Goal: Communication & Community: Participate in discussion

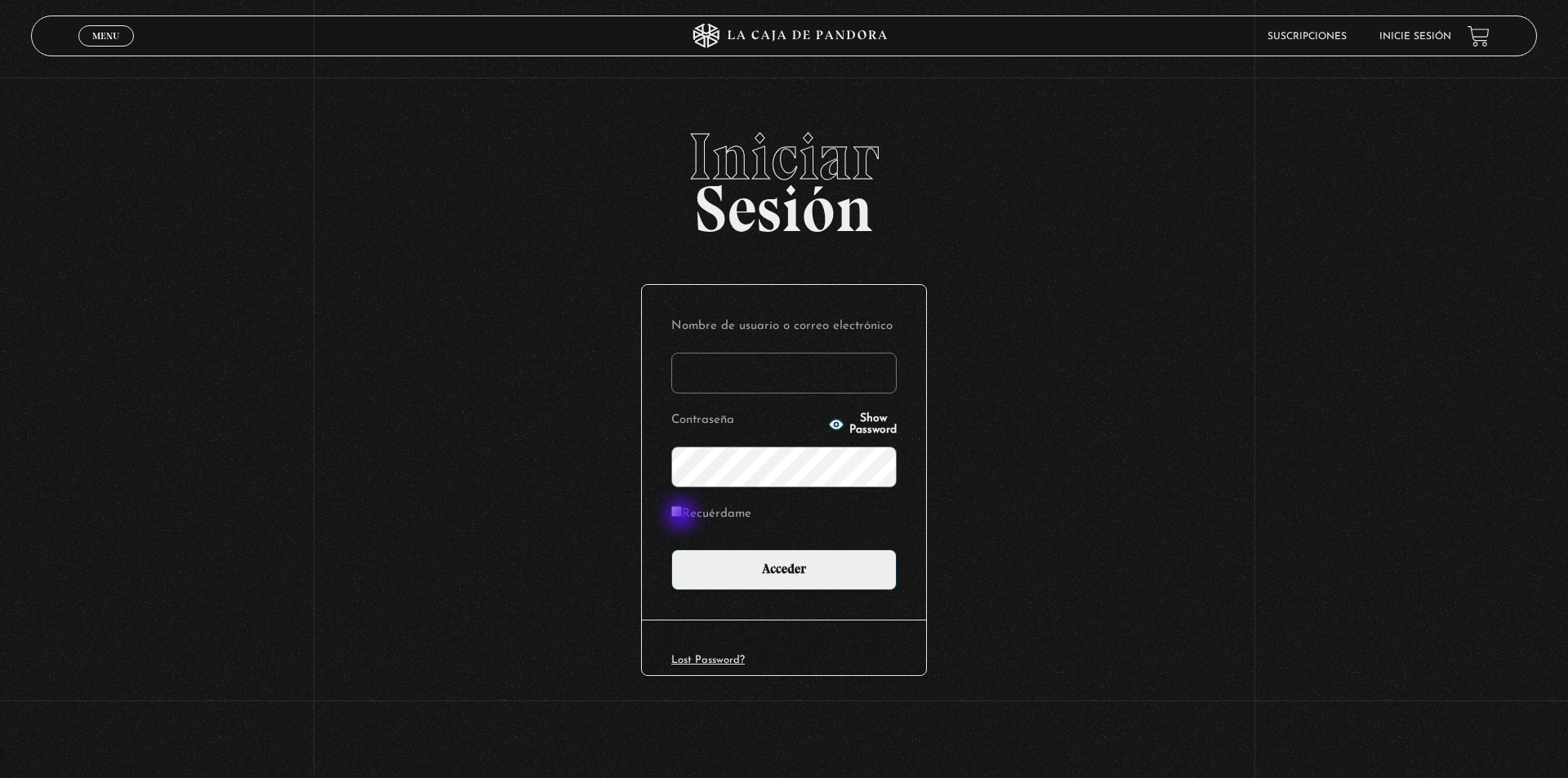
type input "eriparki@yahoo.com.mx"
click at [683, 516] on label "Recuérdame" at bounding box center [710, 515] width 80 height 26
click at [682, 516] on input "Recuérdame" at bounding box center [676, 511] width 11 height 11
checkbox input "true"
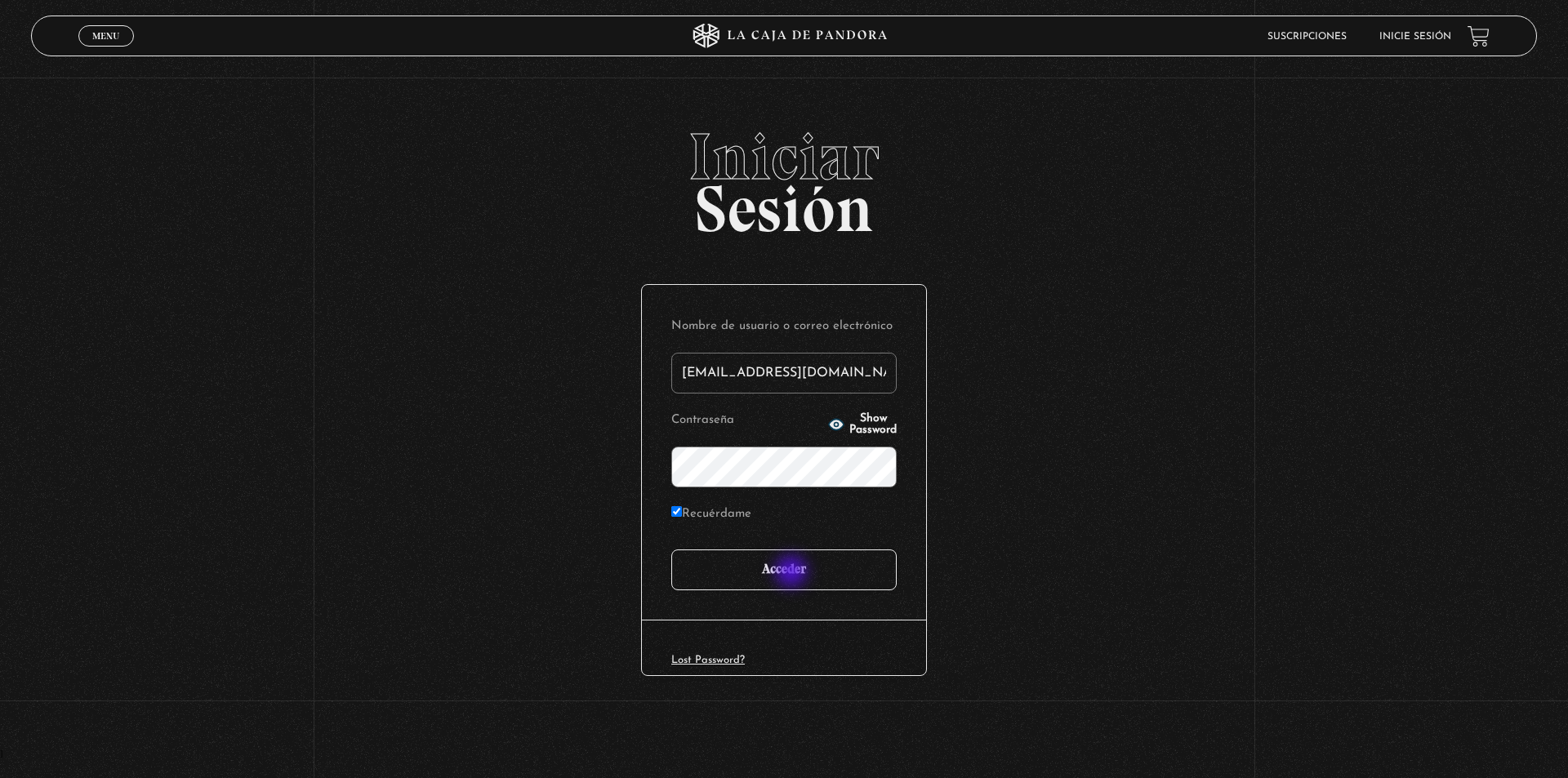
click at [793, 574] on input "Acceder" at bounding box center [783, 570] width 225 height 41
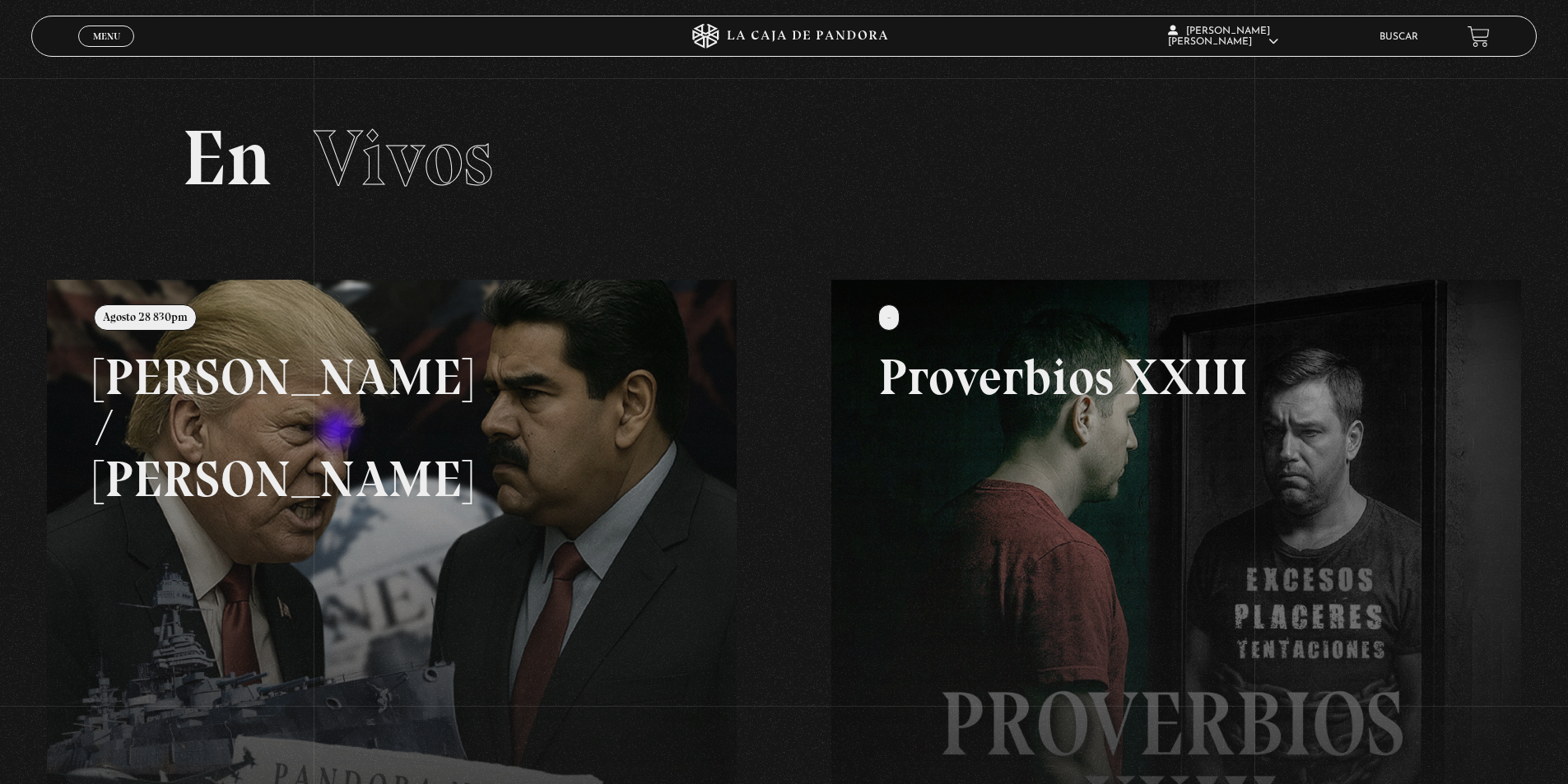
click at [339, 432] on link at bounding box center [830, 672] width 1568 height 784
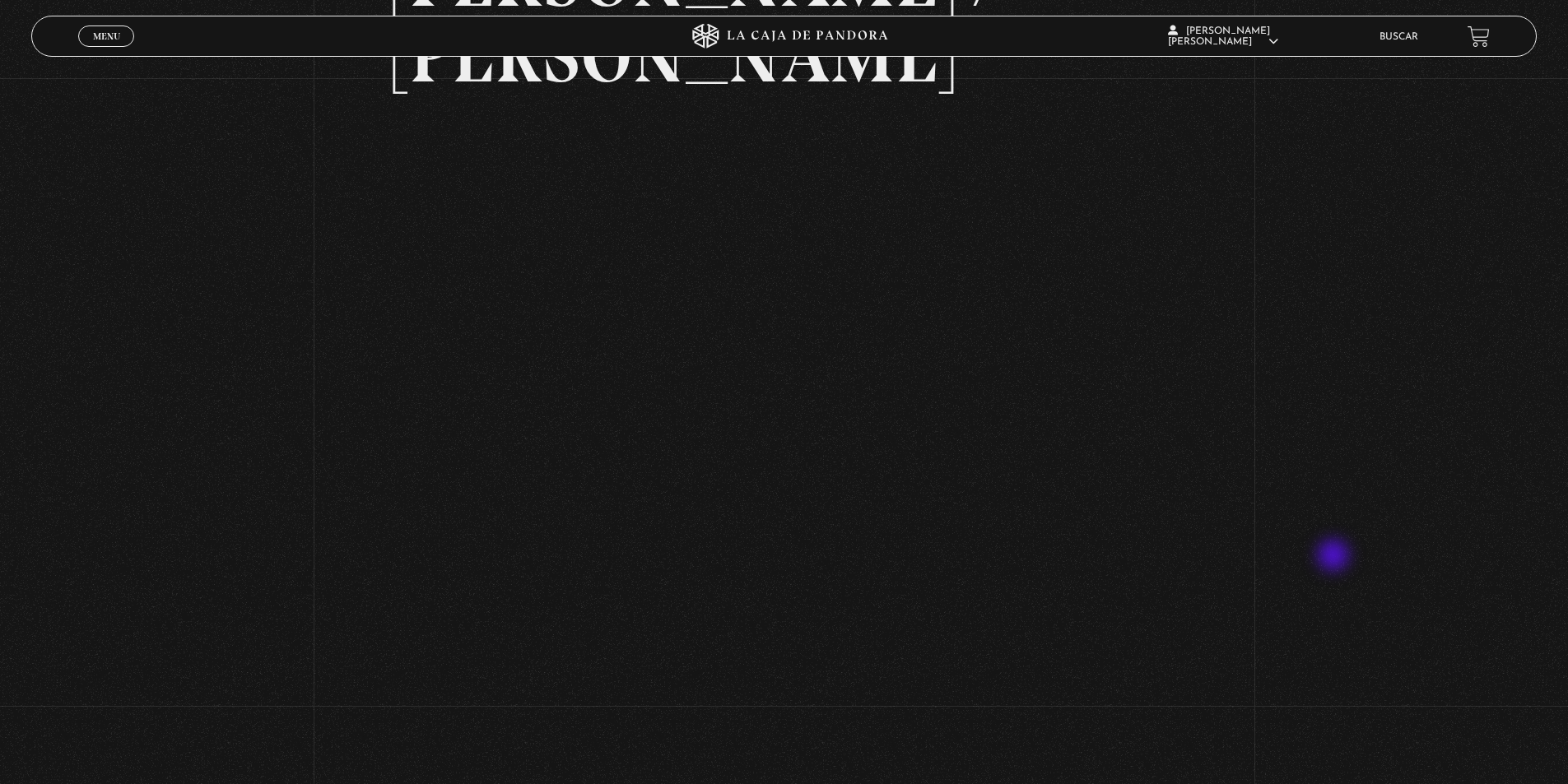
scroll to position [576, 0]
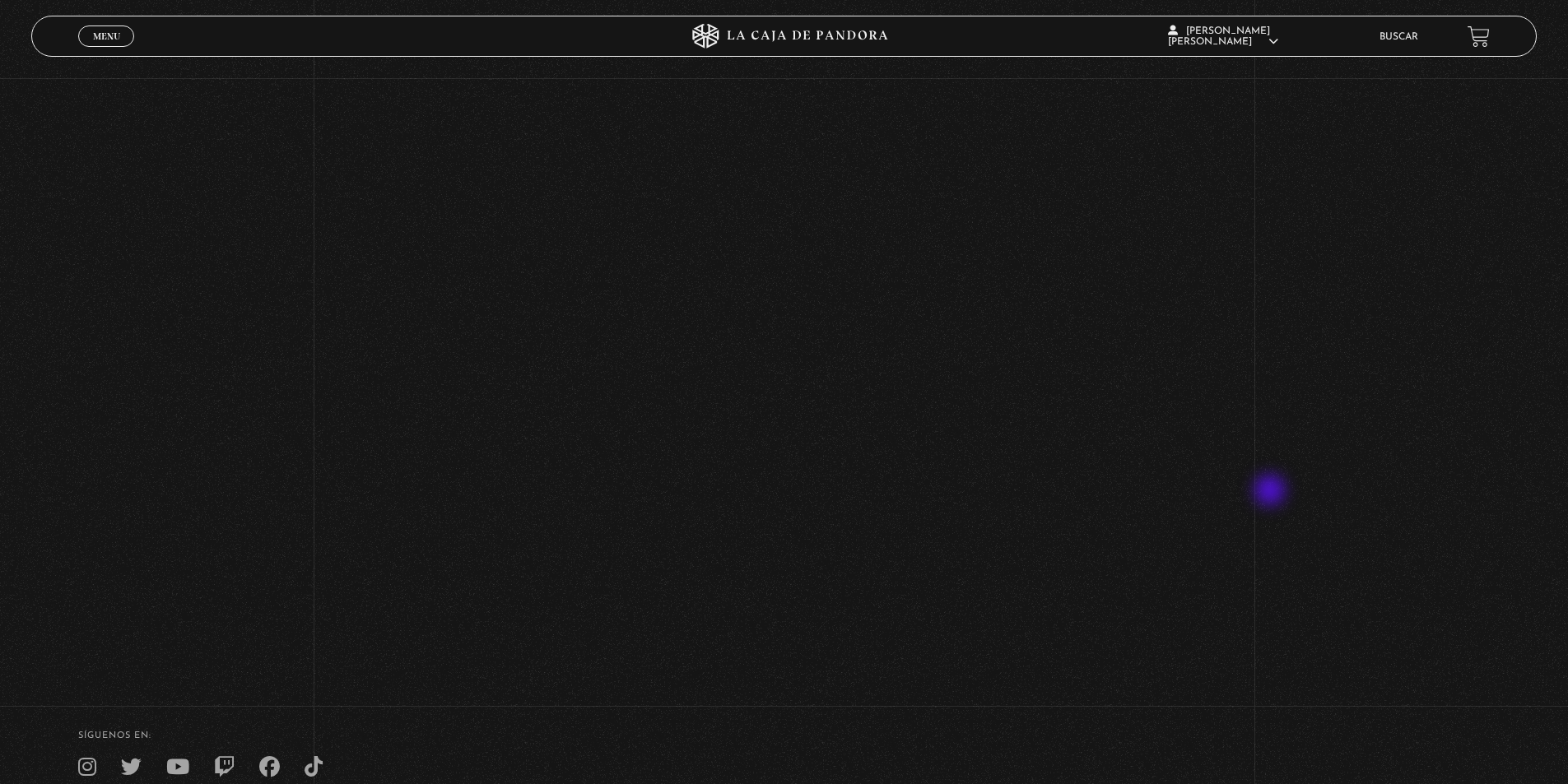
click at [1272, 492] on div "Volver Agosto 28 830pm Trump / Maduro" at bounding box center [784, 88] width 1568 height 1172
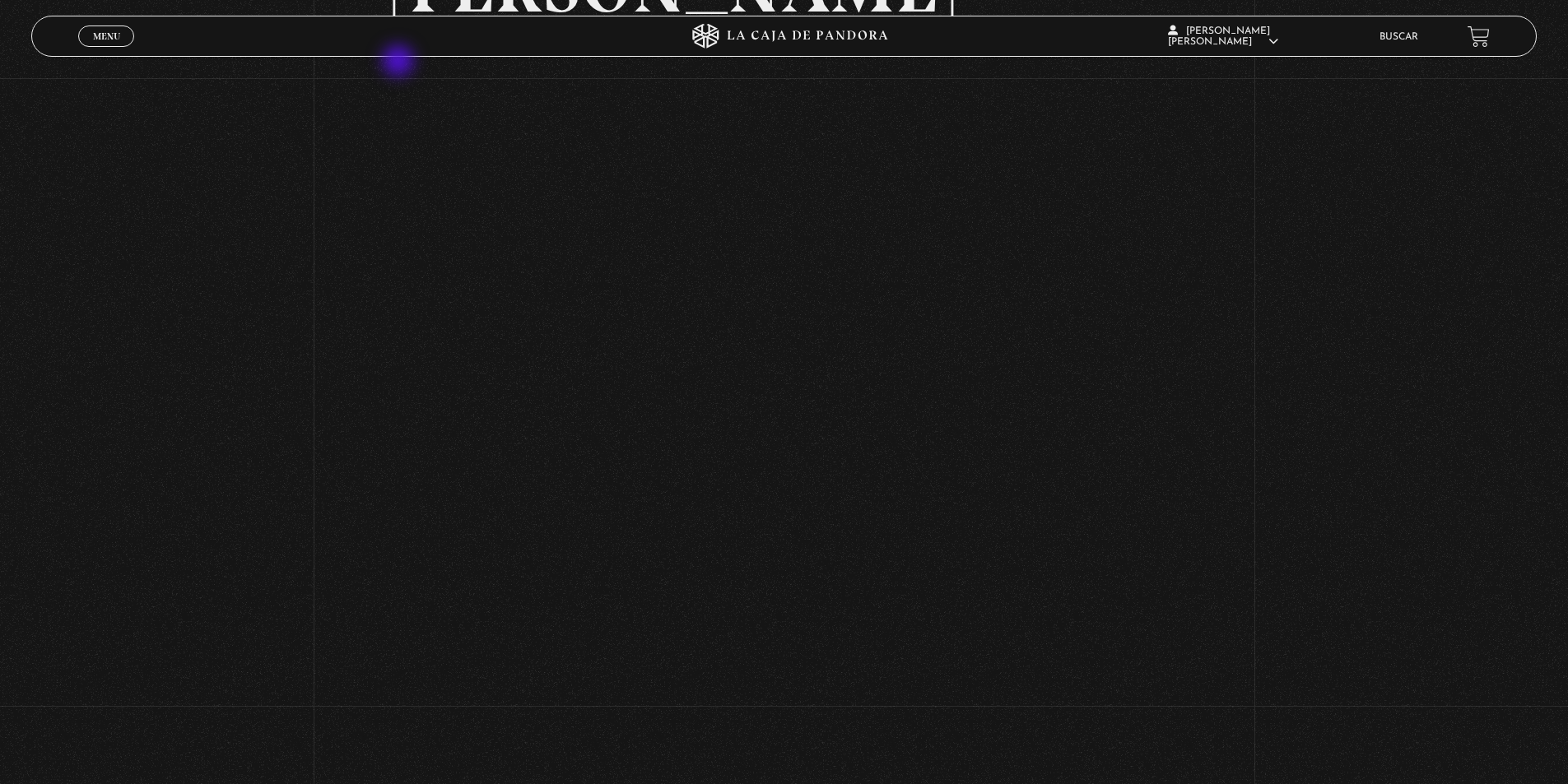
scroll to position [0, 0]
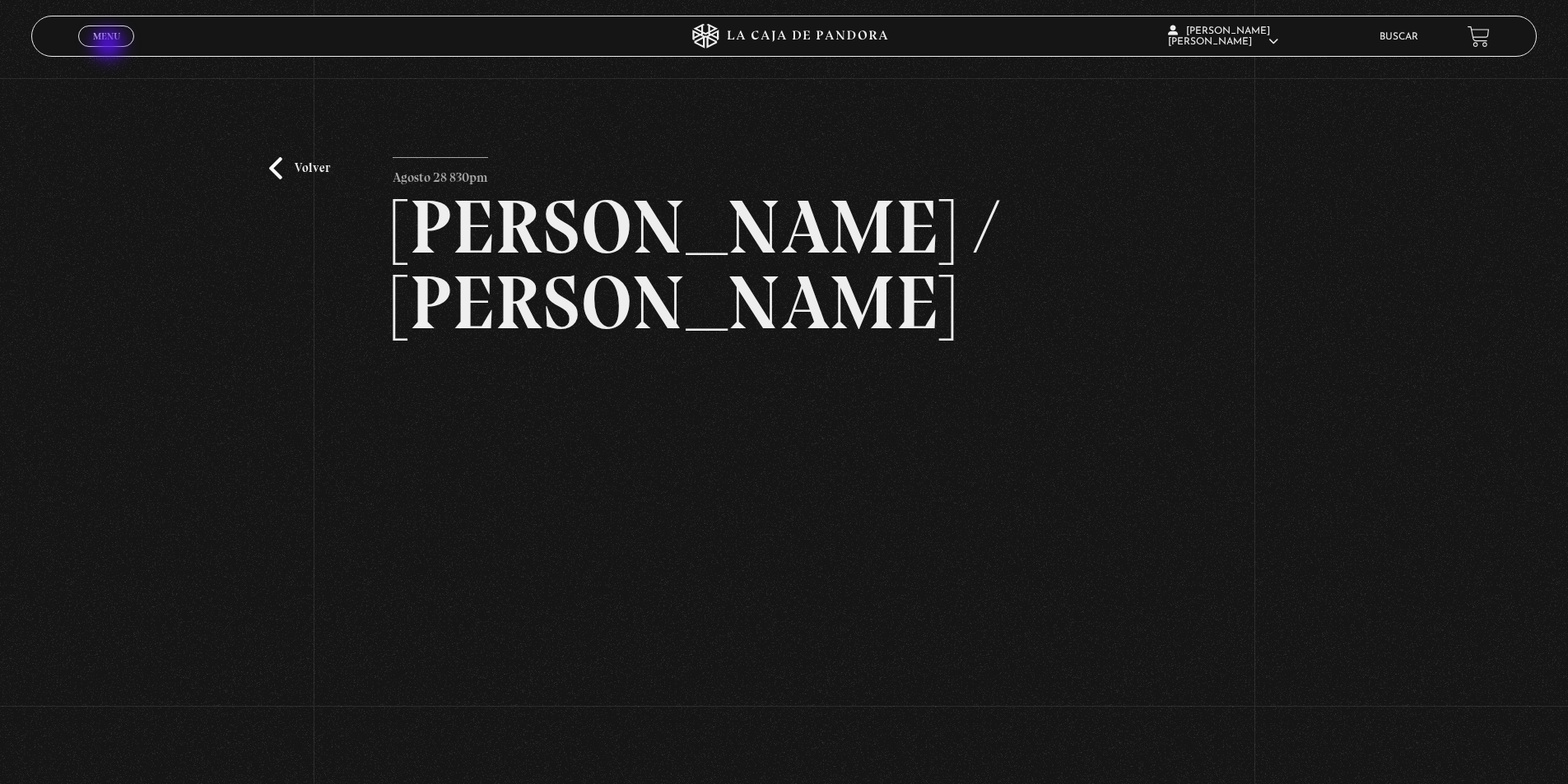
click at [111, 43] on link "Menu Cerrar" at bounding box center [106, 37] width 56 height 22
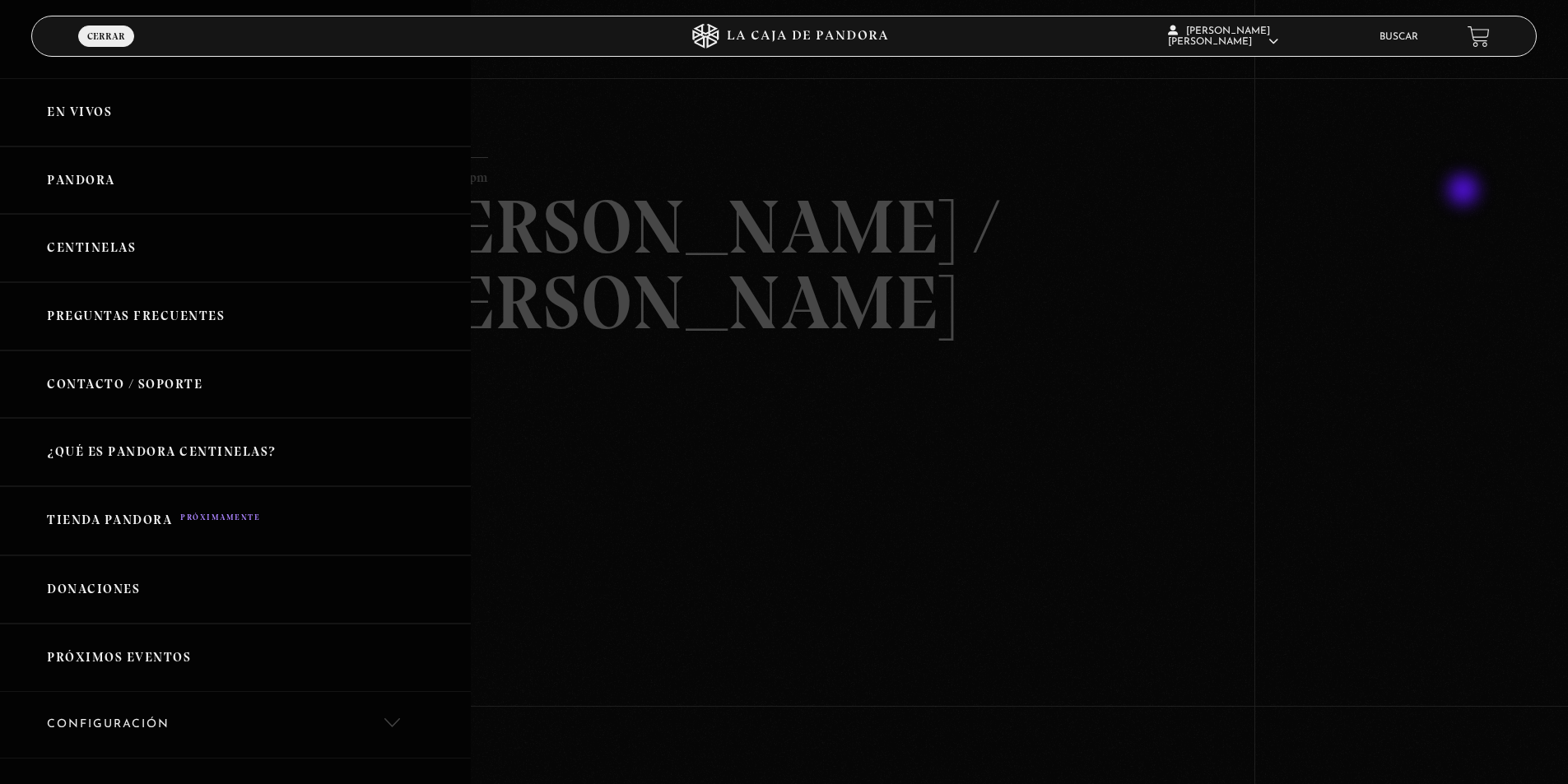
drag, startPoint x: 1466, startPoint y: 192, endPoint x: 1457, endPoint y: 196, distance: 9.8
click at [1465, 193] on div at bounding box center [784, 392] width 1568 height 784
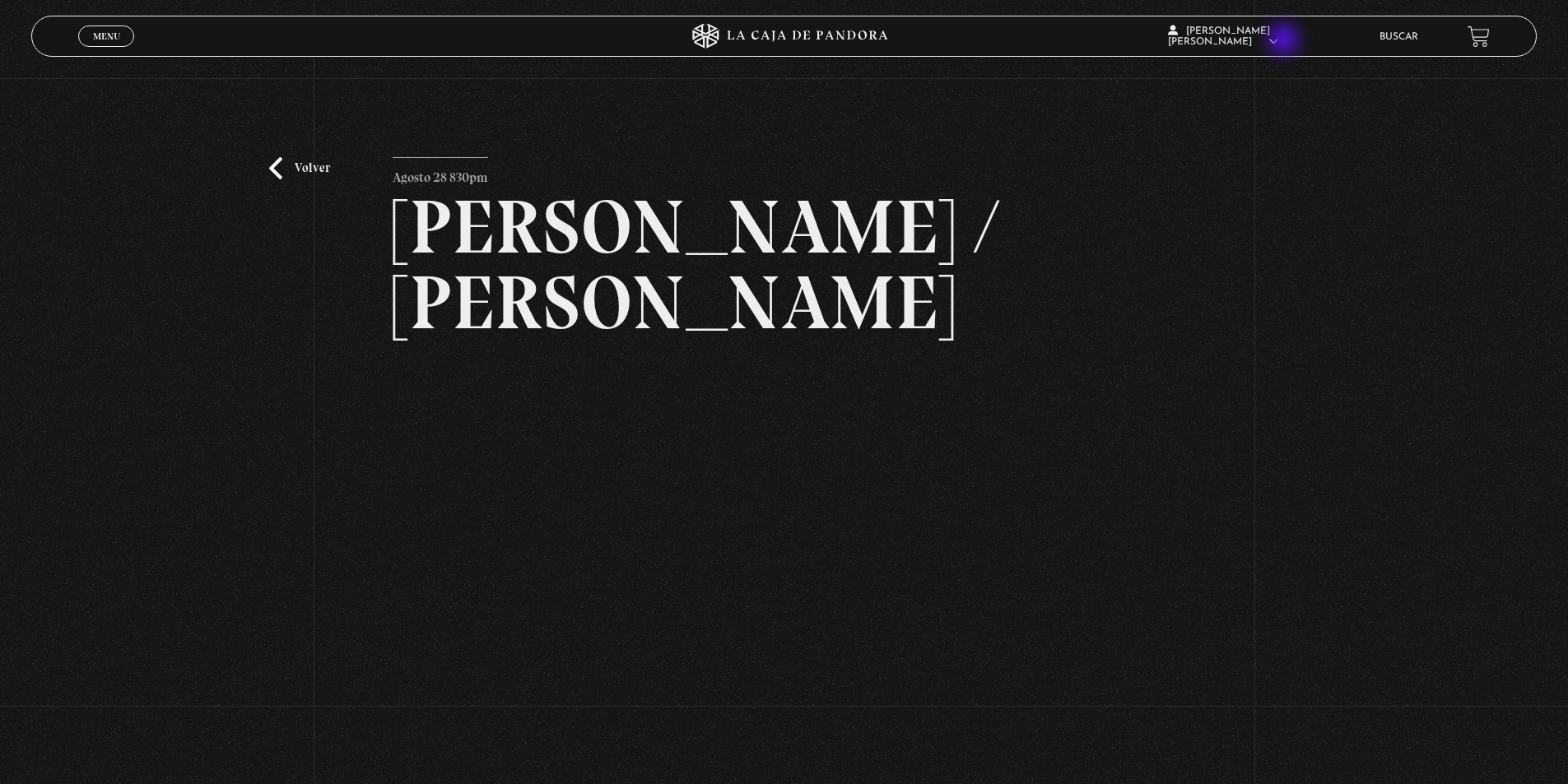
click at [1279, 39] on span "[PERSON_NAME] [PERSON_NAME]" at bounding box center [1222, 37] width 110 height 21
click at [1193, 247] on link "Salir" at bounding box center [1241, 226] width 187 height 43
